Goal: Communication & Community: Answer question/provide support

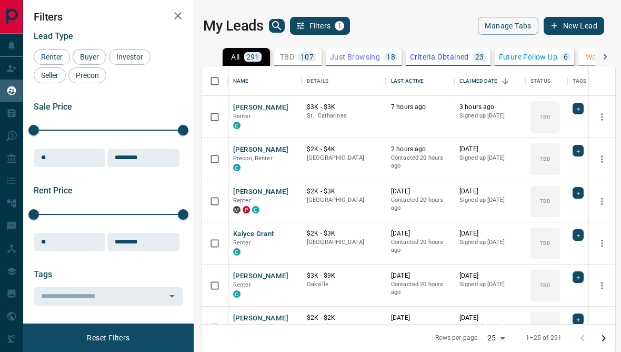
scroll to position [315, 414]
click at [7, 71] on icon at bounding box center [11, 68] width 11 height 11
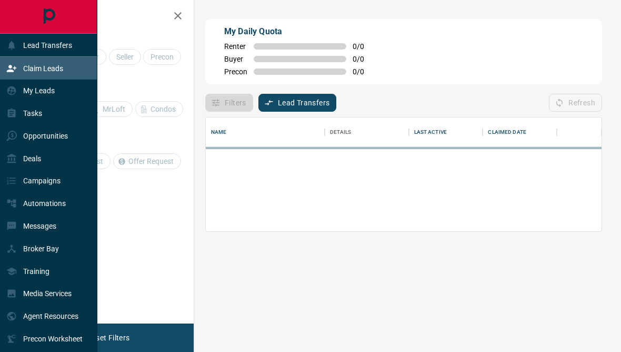
scroll to position [72, 396]
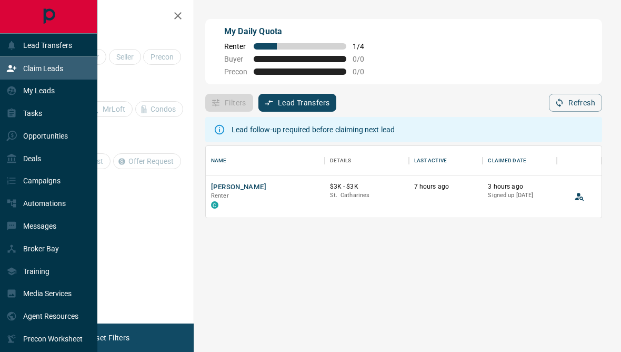
click at [82, 75] on div "Claim Leads" at bounding box center [48, 68] width 97 height 23
click at [73, 42] on div "Lead Transfers" at bounding box center [48, 45] width 97 height 23
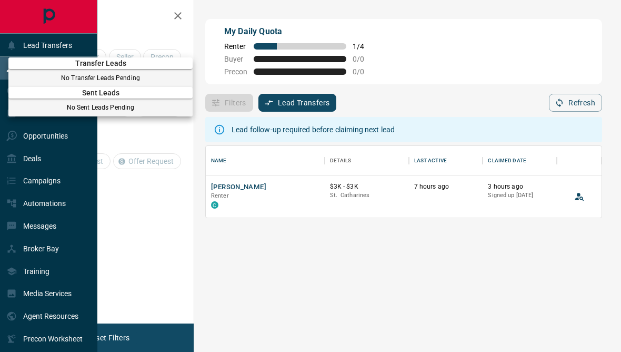
click at [81, 48] on div at bounding box center [310, 176] width 621 height 352
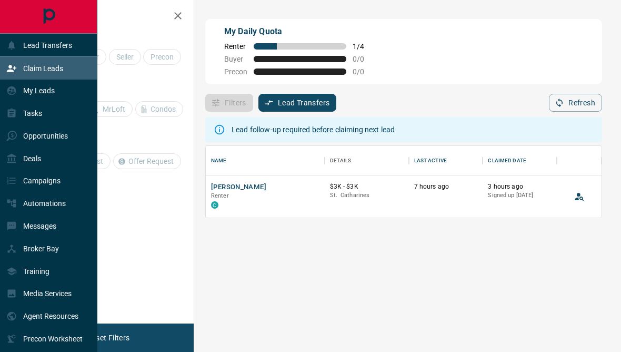
click at [185, 20] on button "button" at bounding box center [177, 15] width 21 height 21
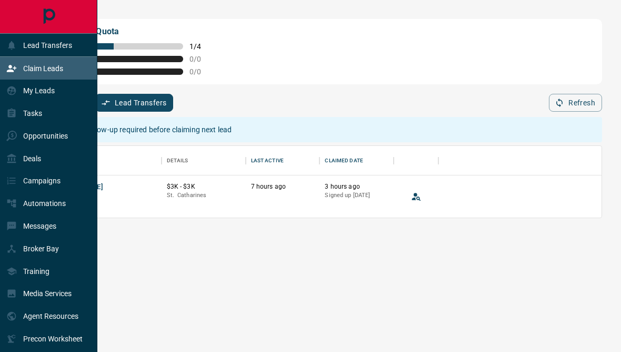
scroll to position [1, 1]
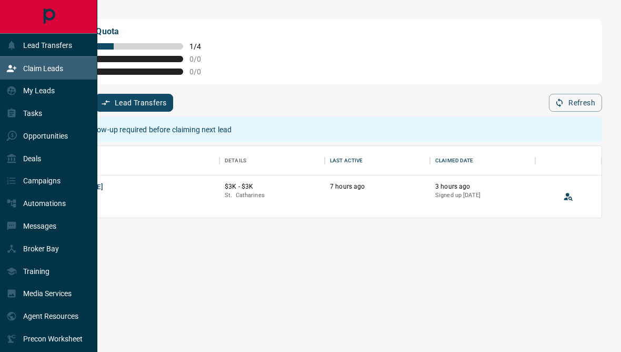
click at [73, 49] on div "Lead Transfers" at bounding box center [48, 45] width 97 height 23
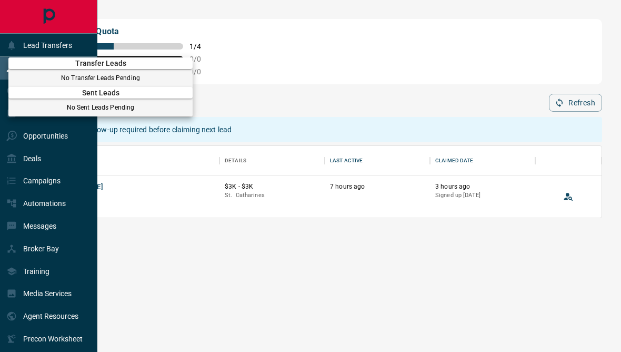
click at [72, 45] on div at bounding box center [310, 176] width 621 height 352
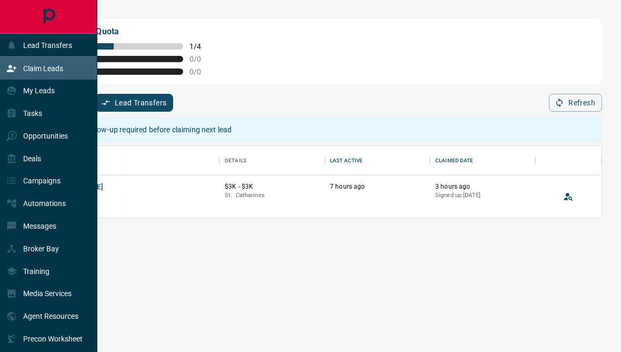
click at [57, 91] on div "My Leads" at bounding box center [48, 90] width 97 height 23
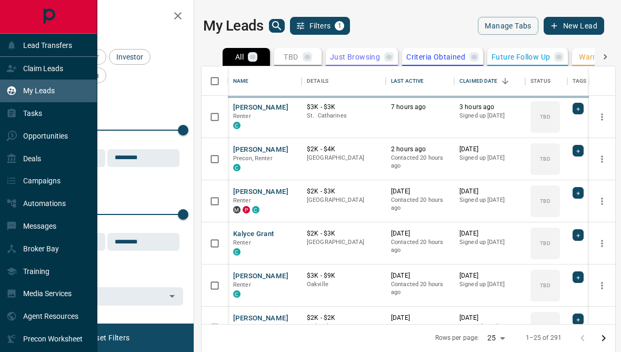
scroll to position [315, 414]
click at [71, 70] on div "Claim Leads" at bounding box center [48, 68] width 97 height 23
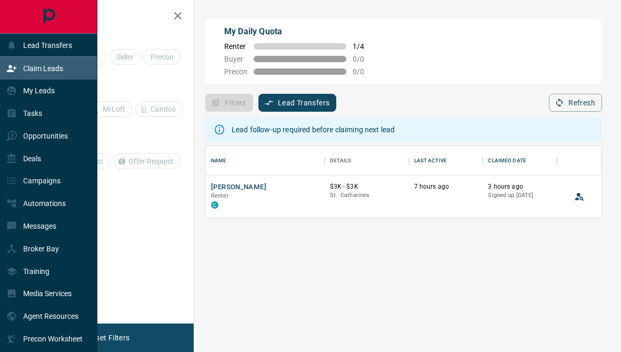
scroll to position [72, 396]
click at [81, 45] on div "Lead Transfers" at bounding box center [48, 45] width 97 height 23
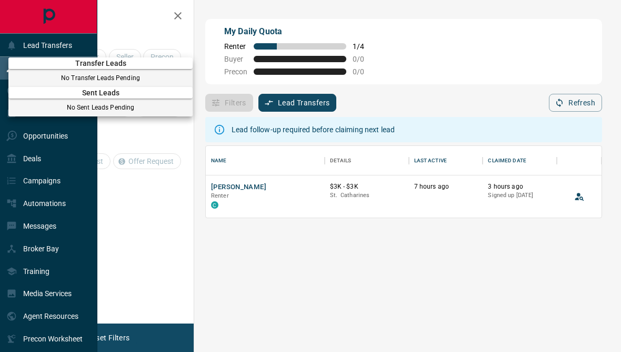
click at [187, 14] on div at bounding box center [310, 176] width 621 height 352
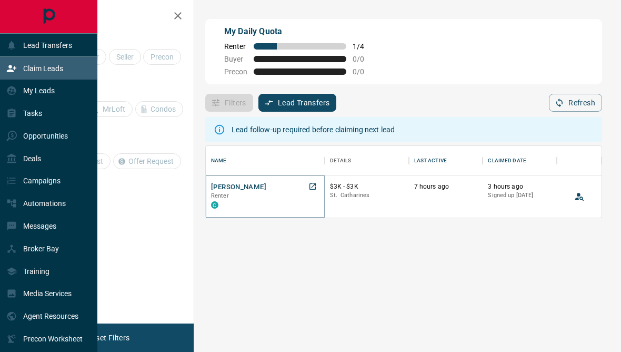
click at [247, 189] on button "[PERSON_NAME]" at bounding box center [238, 187] width 55 height 10
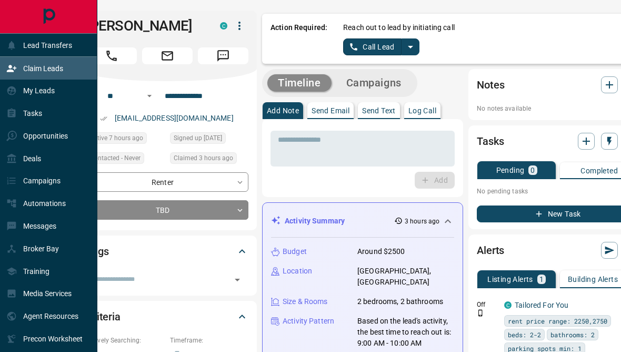
click at [402, 44] on button "split button" at bounding box center [411, 46] width 18 height 17
click at [385, 53] on link "Call Lead" at bounding box center [372, 46] width 58 height 17
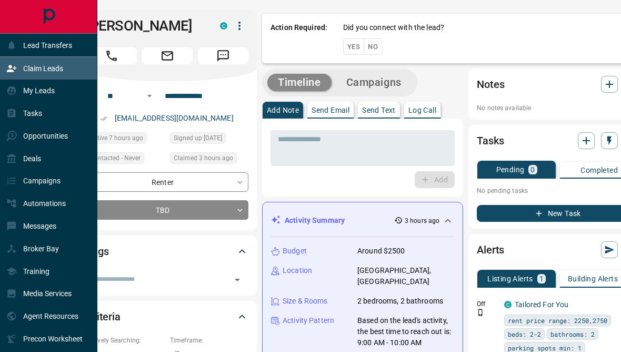
click at [377, 51] on button "No" at bounding box center [373, 46] width 18 height 16
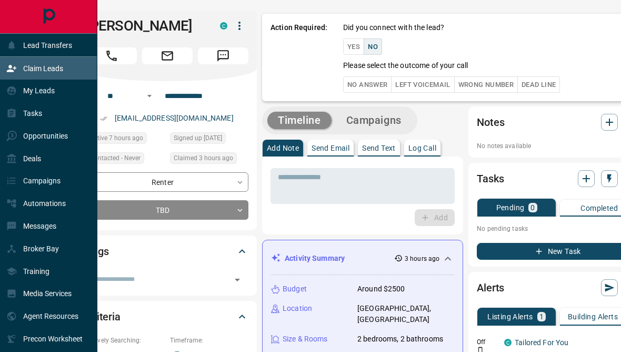
click at [369, 88] on button "No Answer" at bounding box center [367, 84] width 48 height 16
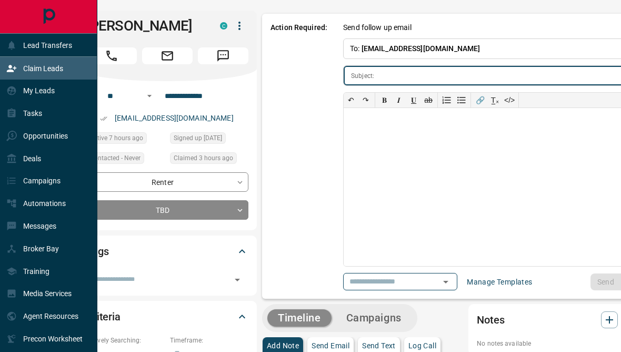
type input "**********"
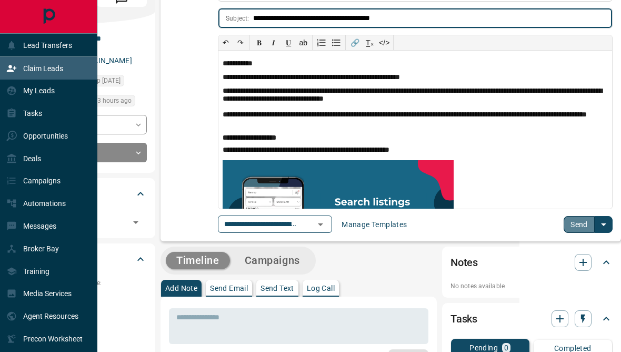
scroll to position [57, 105]
click at [578, 225] on button "Send" at bounding box center [579, 224] width 31 height 17
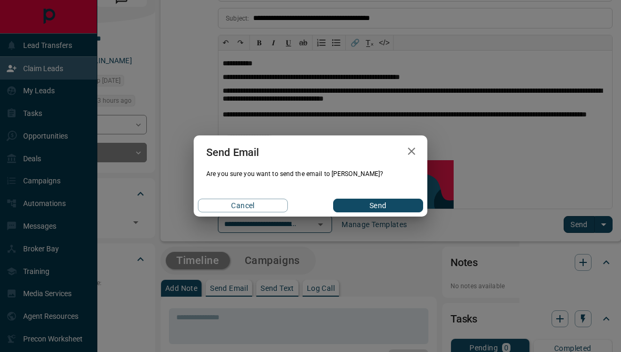
click at [403, 212] on button "Send" at bounding box center [378, 205] width 90 height 14
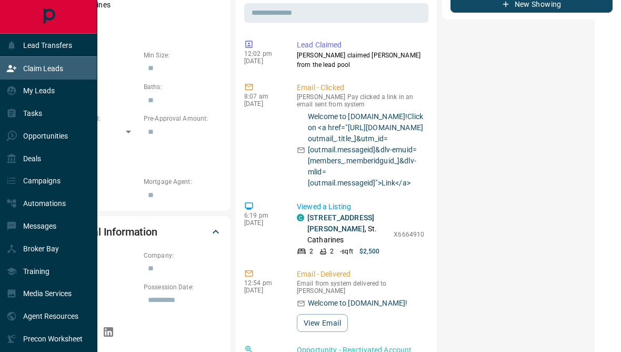
scroll to position [-4, 0]
click at [89, 48] on div "Lead Transfers" at bounding box center [48, 45] width 97 height 23
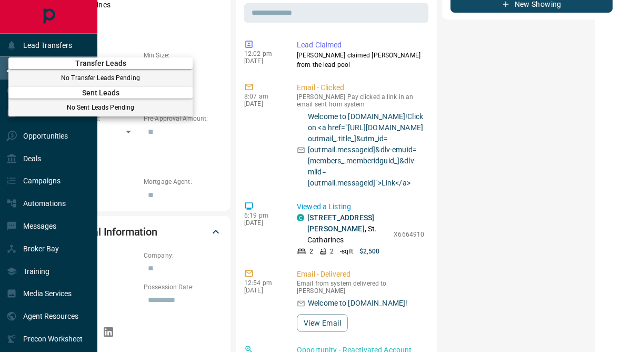
scroll to position [0, 0]
click at [50, 150] on div at bounding box center [310, 176] width 621 height 352
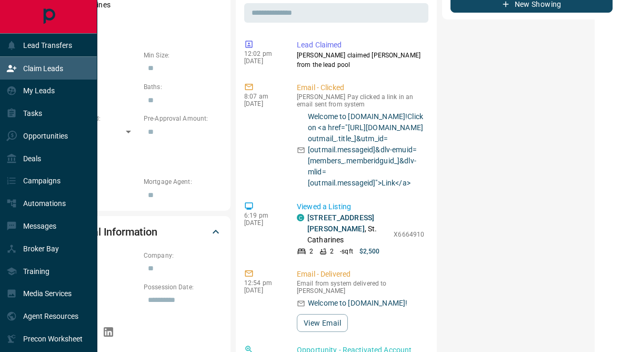
click at [48, 169] on div "Deals" at bounding box center [48, 158] width 97 height 23
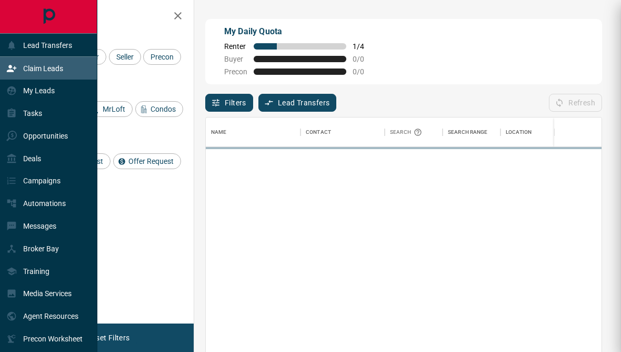
scroll to position [1, 1]
click at [41, 230] on p "Messages" at bounding box center [39, 226] width 33 height 8
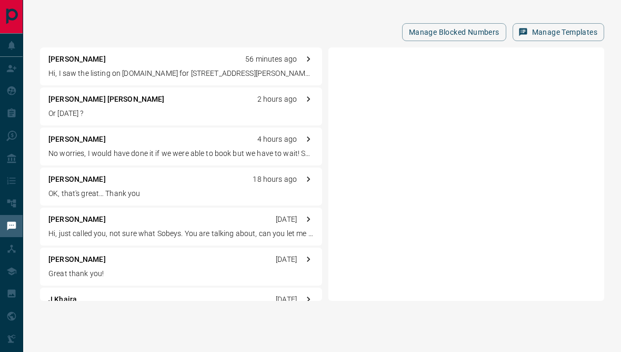
click at [259, 23] on div "Manage Blocked Numbers Manage Templates" at bounding box center [322, 32] width 564 height 18
click at [198, 67] on div "[PERSON_NAME] 56 minutes ago Hi, I saw the listing on [DOMAIN_NAME] for [STREET…" at bounding box center [181, 66] width 282 height 38
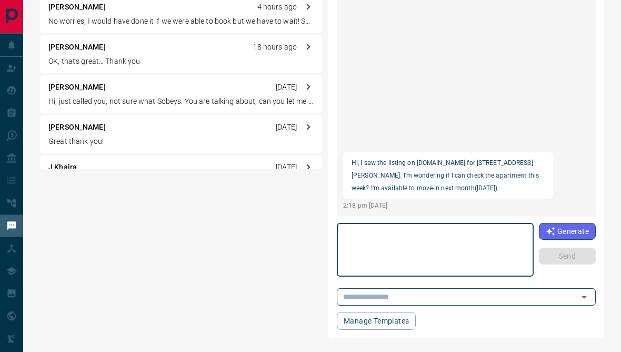
scroll to position [107, 0]
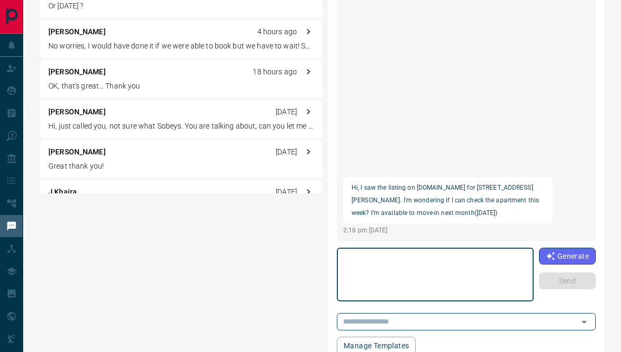
click at [462, 187] on p "Hi, I saw the listing on [DOMAIN_NAME] for [STREET_ADDRESS][PERSON_NAME]. I'm w…" at bounding box center [448, 200] width 193 height 38
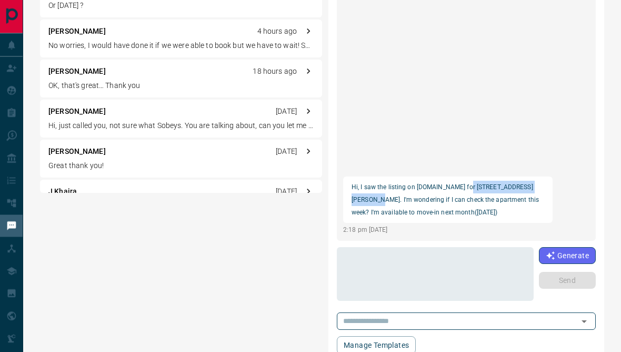
copy p "[STREET_ADDRESS][PERSON_NAME]"
